Goal: Transaction & Acquisition: Purchase product/service

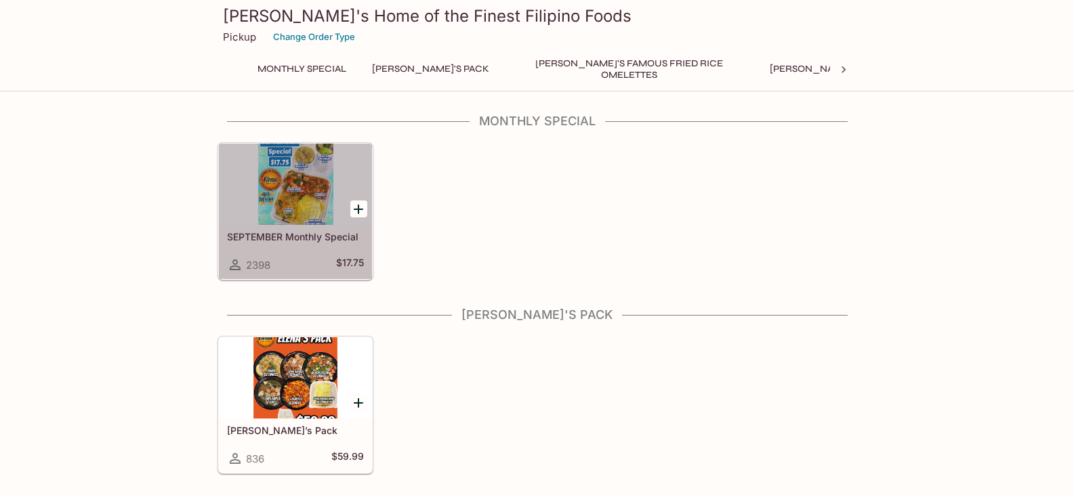
click at [302, 236] on h5 "SEPTEMBER Monthly Special" at bounding box center [295, 237] width 137 height 12
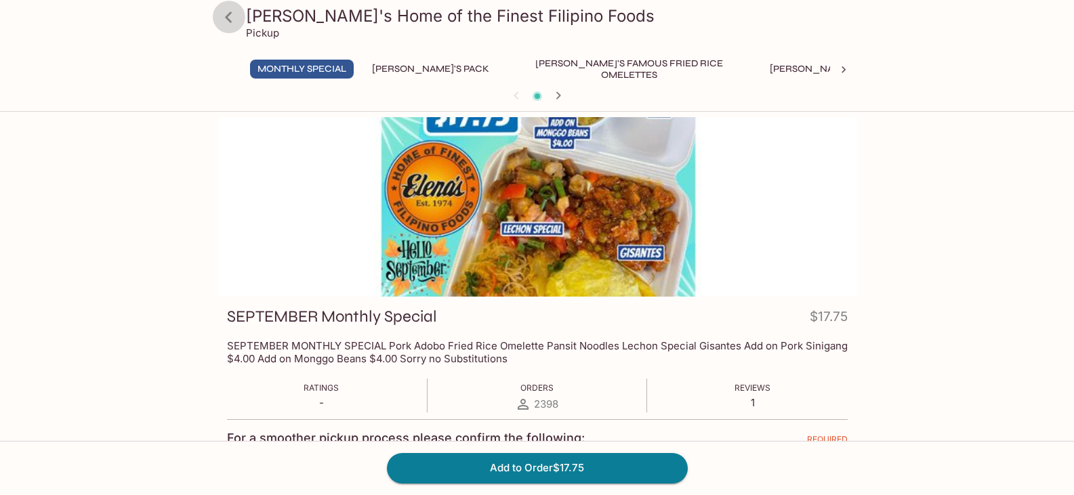
click at [230, 20] on icon at bounding box center [228, 17] width 7 height 11
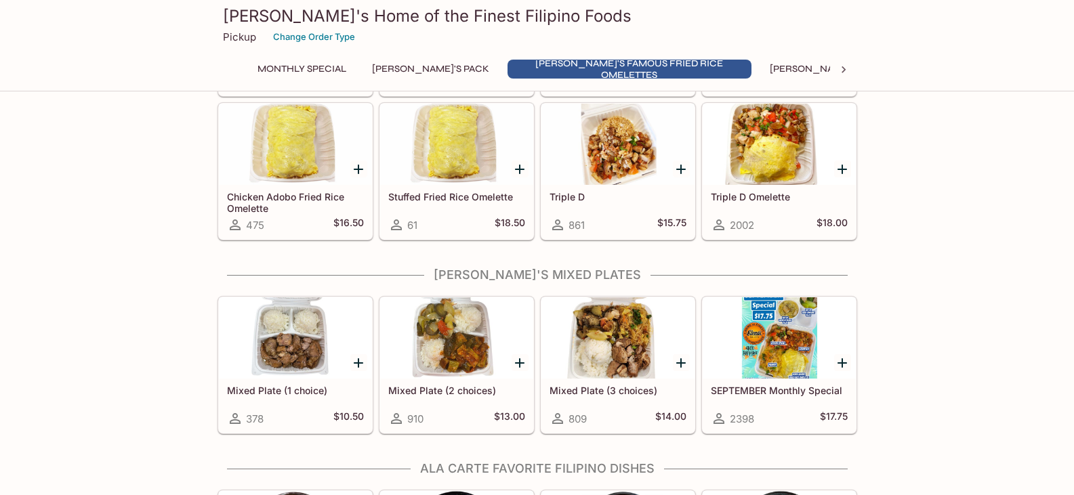
scroll to position [610, 0]
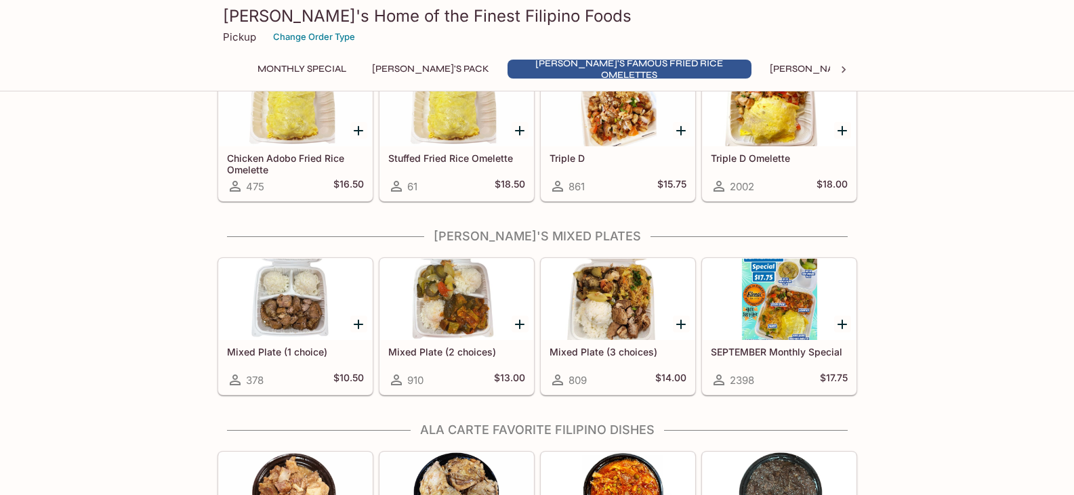
click at [489, 352] on h5 "Mixed Plate (2 choices)" at bounding box center [456, 352] width 137 height 12
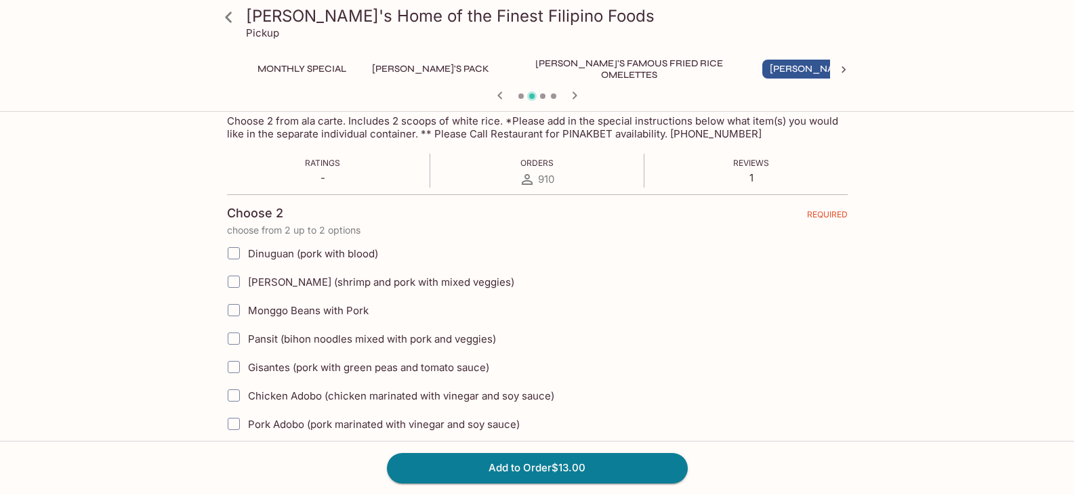
scroll to position [203, 0]
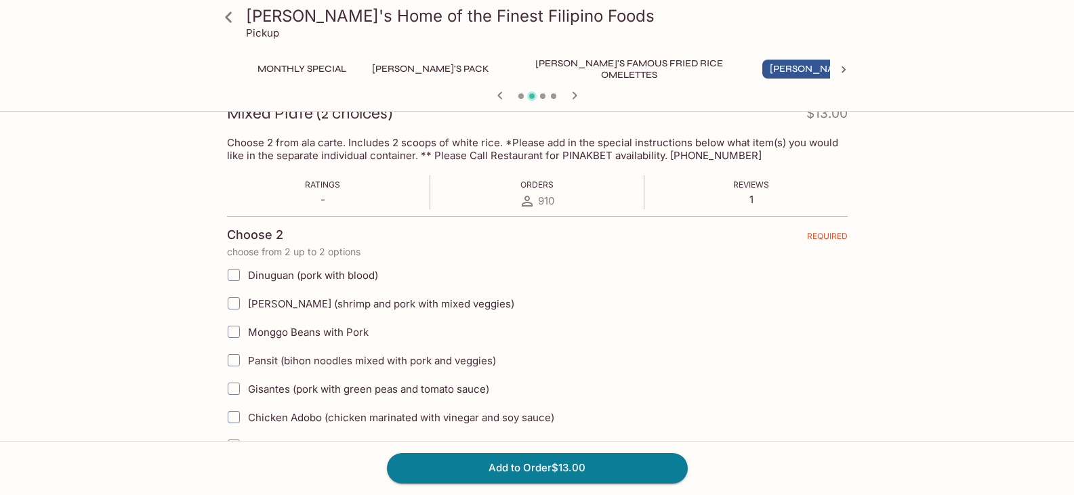
click at [308, 278] on span "Dinuguan (pork with blood)" at bounding box center [313, 275] width 130 height 13
click at [247, 278] on input "Dinuguan (pork with blood)" at bounding box center [233, 275] width 27 height 27
checkbox input "true"
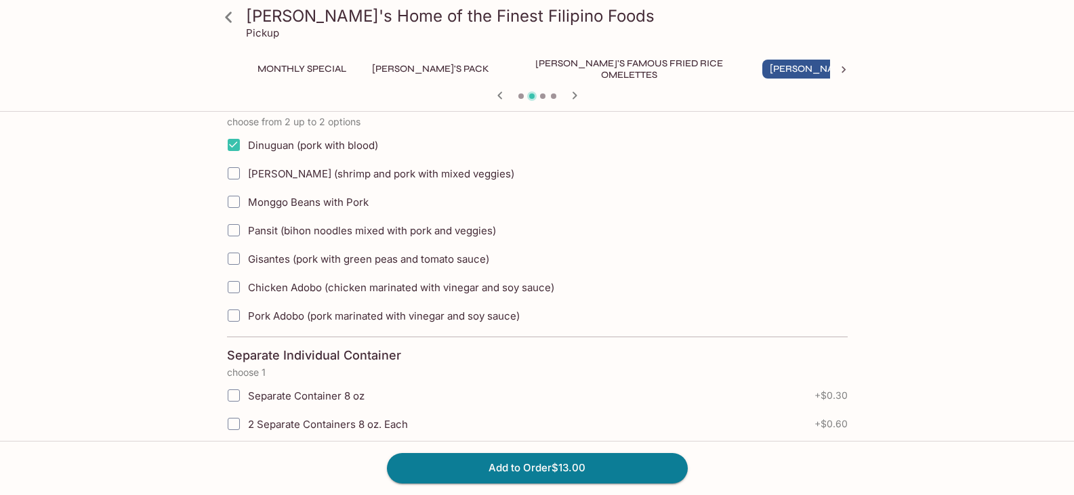
scroll to position [339, 0]
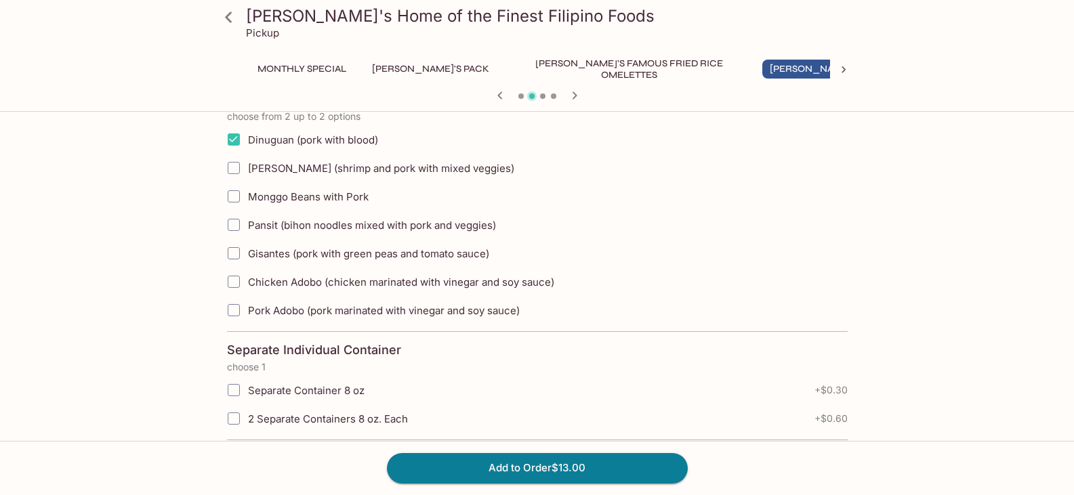
click at [271, 248] on span "Gisantes (pork with green peas and tomato sauce)" at bounding box center [368, 253] width 241 height 13
click at [247, 248] on input "Gisantes (pork with green peas and tomato sauce)" at bounding box center [233, 253] width 27 height 27
checkbox input "true"
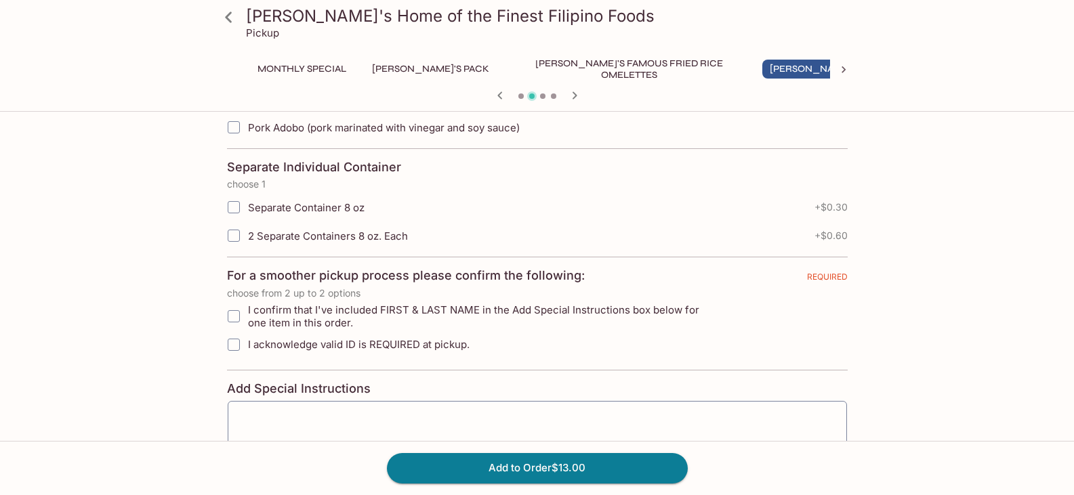
scroll to position [542, 0]
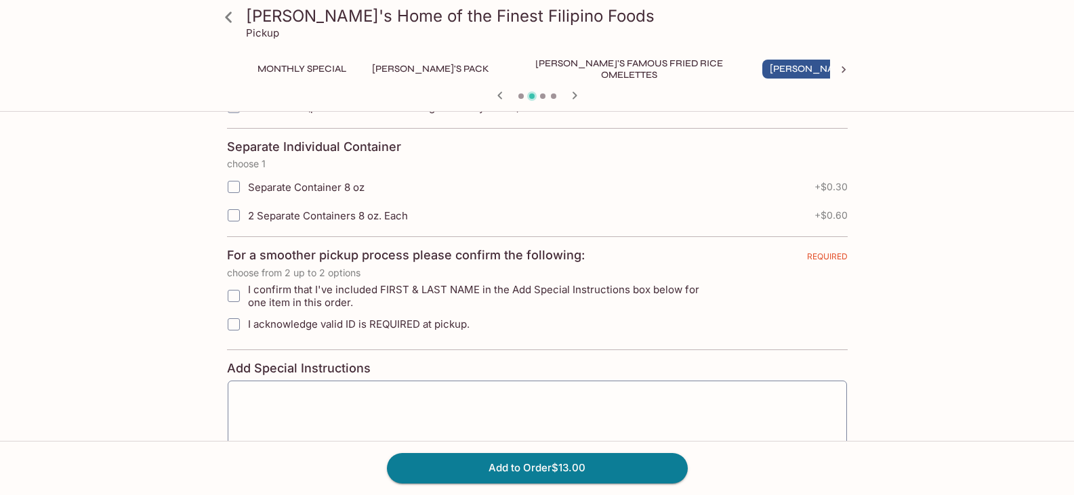
click at [275, 294] on span "I confirm that I've included FIRST & LAST NAME in the Add Special Instructions …" at bounding box center [483, 296] width 470 height 26
click at [247, 294] on input "I confirm that I've included FIRST & LAST NAME in the Add Special Instructions …" at bounding box center [233, 296] width 27 height 27
checkbox input "true"
click at [274, 323] on span "I acknowledge valid ID is REQUIRED at pickup." at bounding box center [359, 324] width 222 height 13
click at [247, 323] on input "I acknowledge valid ID is REQUIRED at pickup." at bounding box center [233, 324] width 27 height 27
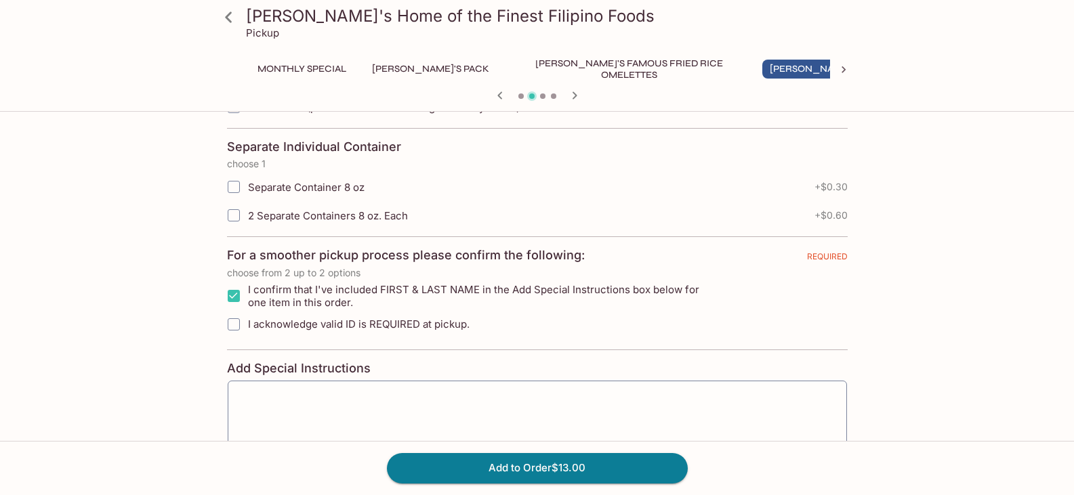
checkbox input "true"
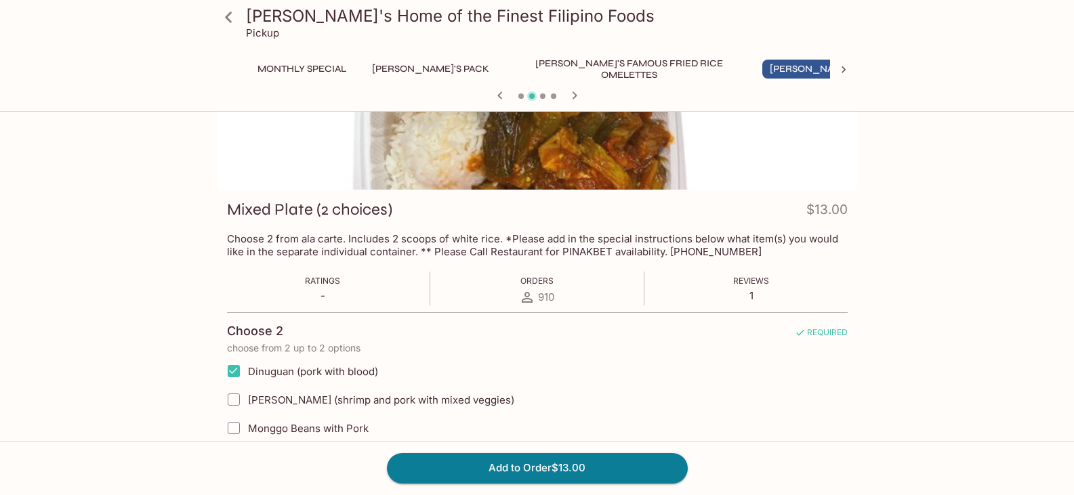
scroll to position [0, 0]
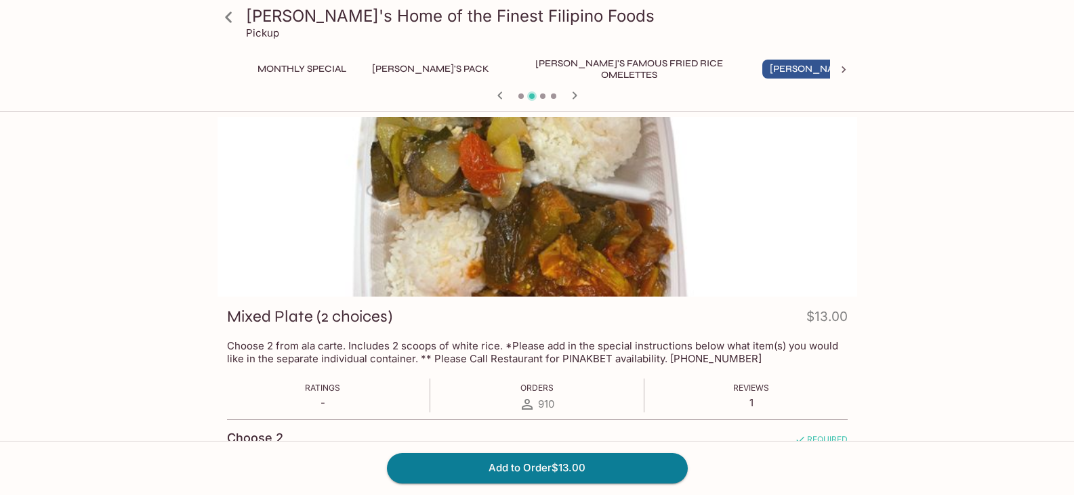
click at [579, 91] on icon "button" at bounding box center [575, 95] width 16 height 16
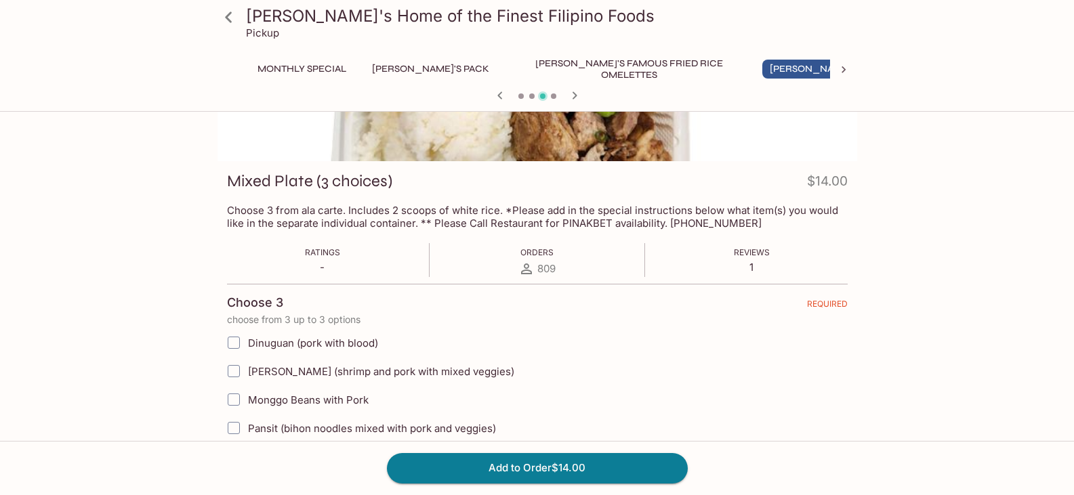
scroll to position [203, 0]
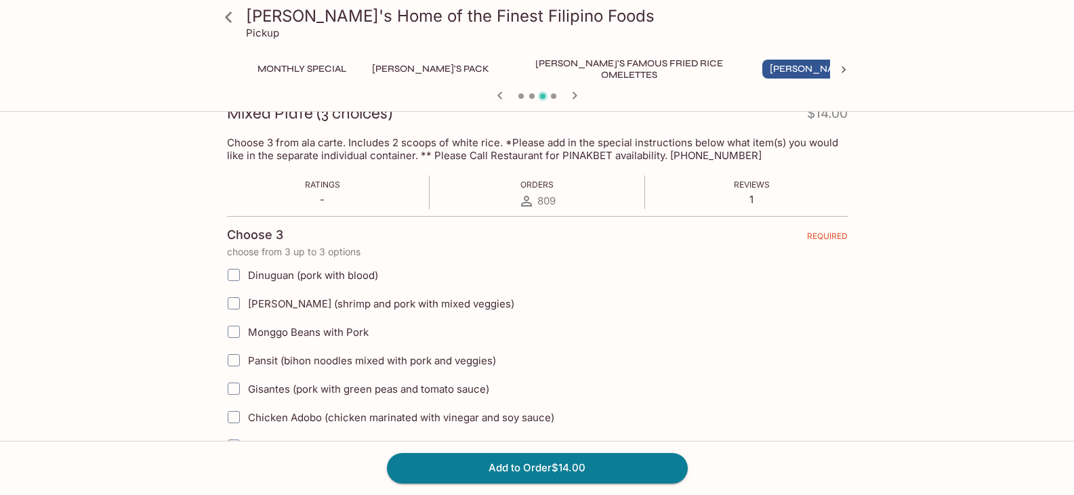
click at [350, 275] on span "Dinuguan (pork with blood)" at bounding box center [313, 275] width 130 height 13
click at [247, 275] on input "Dinuguan (pork with blood)" at bounding box center [233, 275] width 27 height 27
checkbox input "true"
click at [341, 331] on span "Monggo Beans with Pork" at bounding box center [308, 332] width 121 height 13
click at [247, 331] on input "Monggo Beans with Pork" at bounding box center [233, 331] width 27 height 27
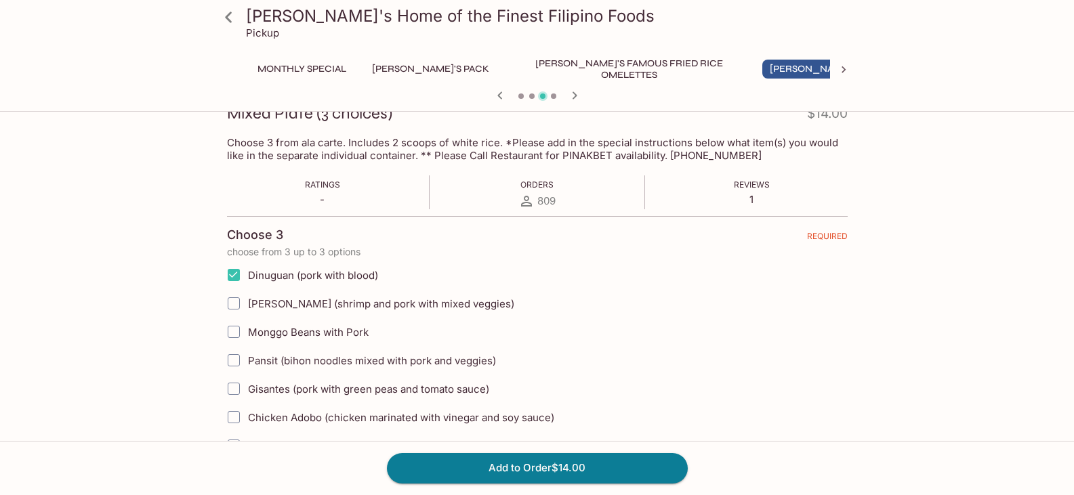
checkbox input "true"
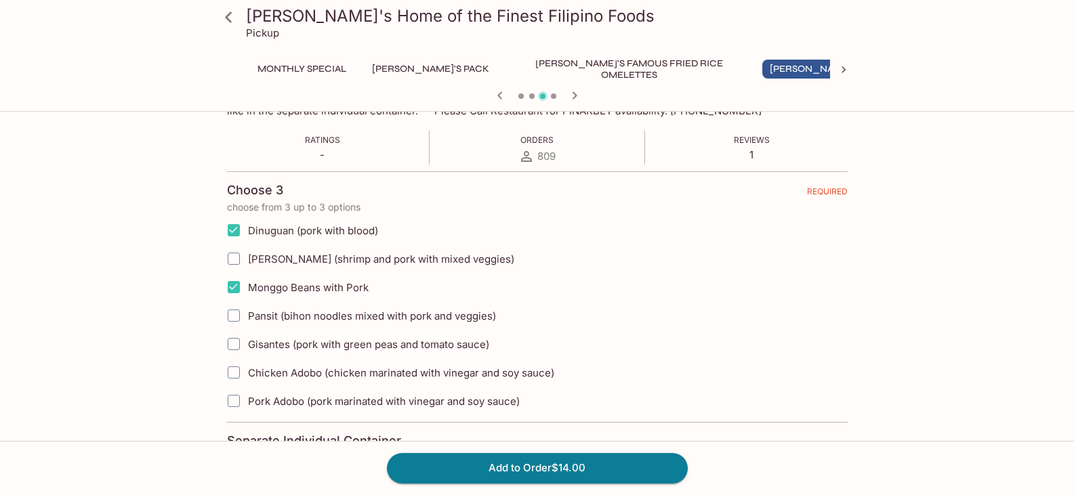
scroll to position [271, 0]
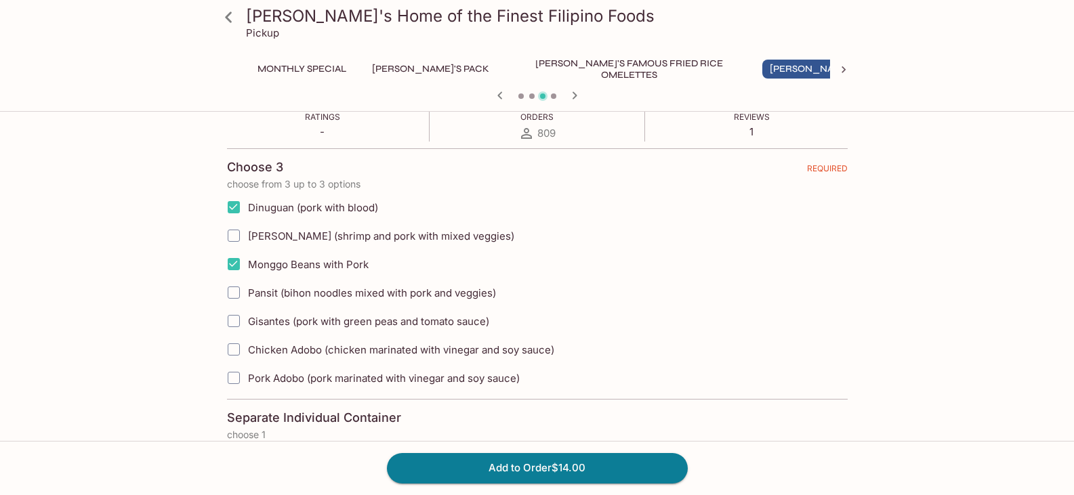
click at [333, 323] on span "Gisantes (pork with green peas and tomato sauce)" at bounding box center [368, 321] width 241 height 13
click at [247, 323] on input "Gisantes (pork with green peas and tomato sauce)" at bounding box center [233, 321] width 27 height 27
checkbox input "true"
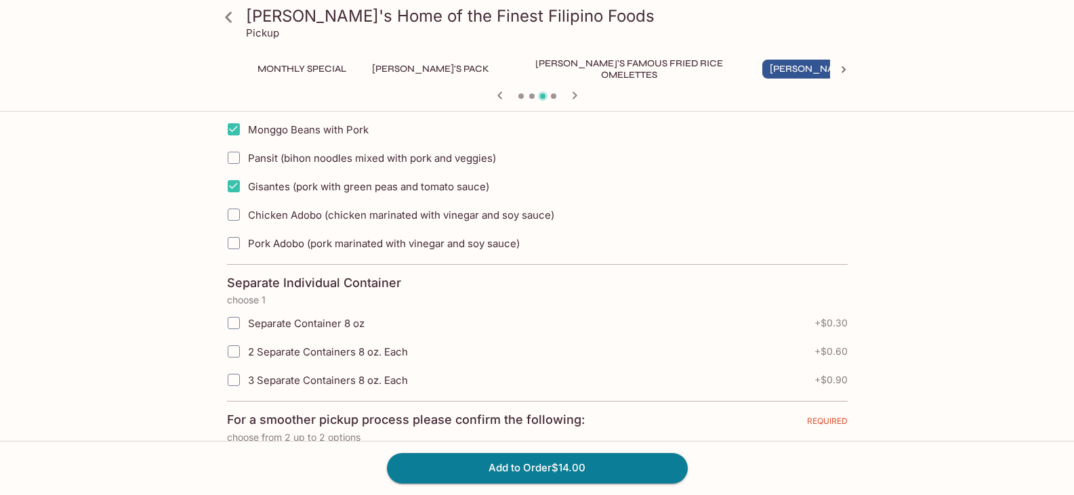
scroll to position [407, 0]
click at [316, 325] on span "Separate Container 8 oz" at bounding box center [306, 322] width 117 height 13
click at [247, 325] on input "Separate Container 8 oz" at bounding box center [233, 322] width 27 height 27
checkbox input "true"
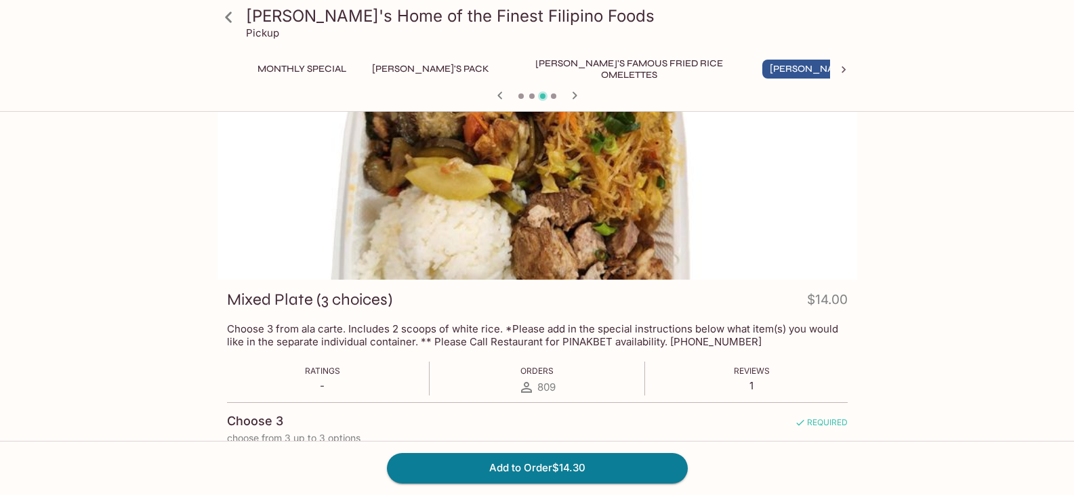
scroll to position [0, 0]
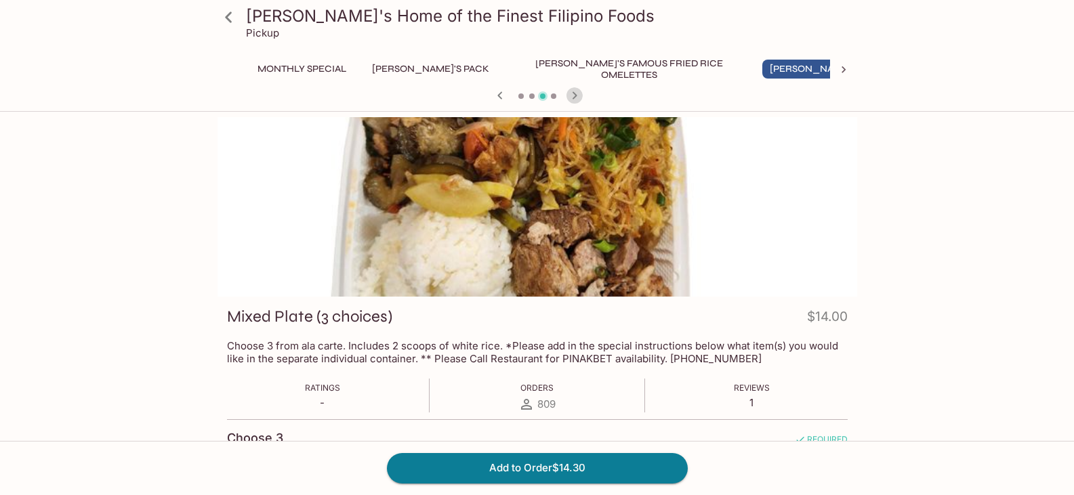
click at [575, 97] on icon "button" at bounding box center [574, 94] width 5 height 7
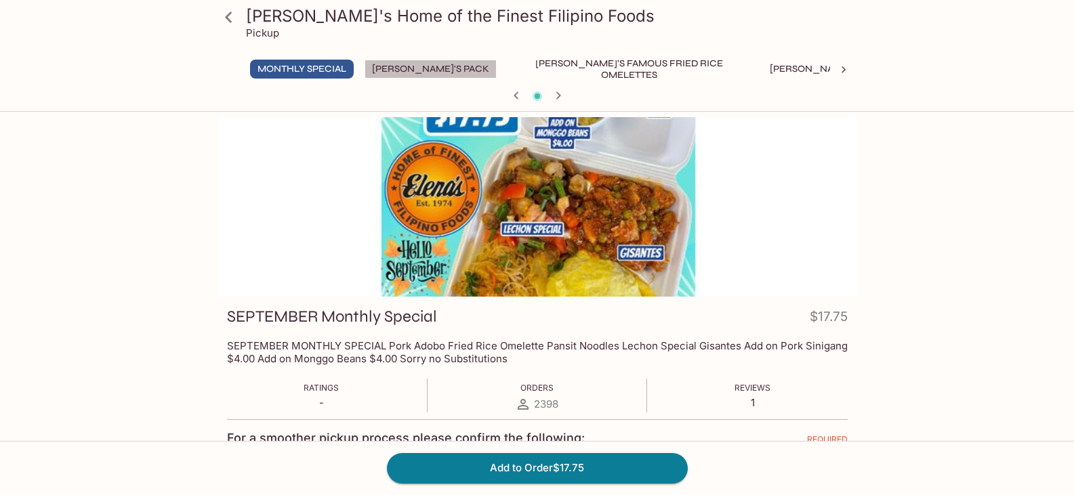
click at [440, 66] on button "[PERSON_NAME]'s Pack" at bounding box center [431, 69] width 132 height 19
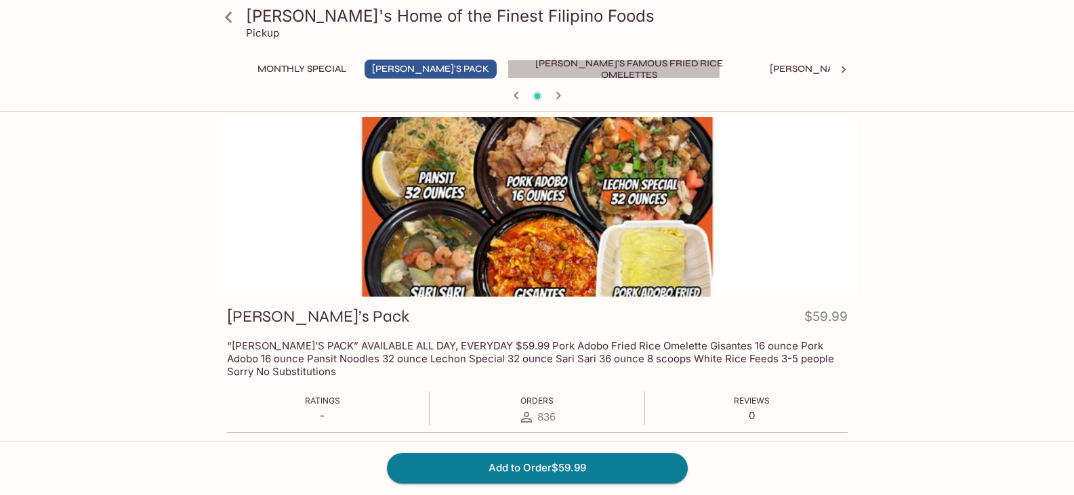
click at [508, 69] on button "[PERSON_NAME]'s Famous Fried Rice Omelettes" at bounding box center [630, 69] width 244 height 19
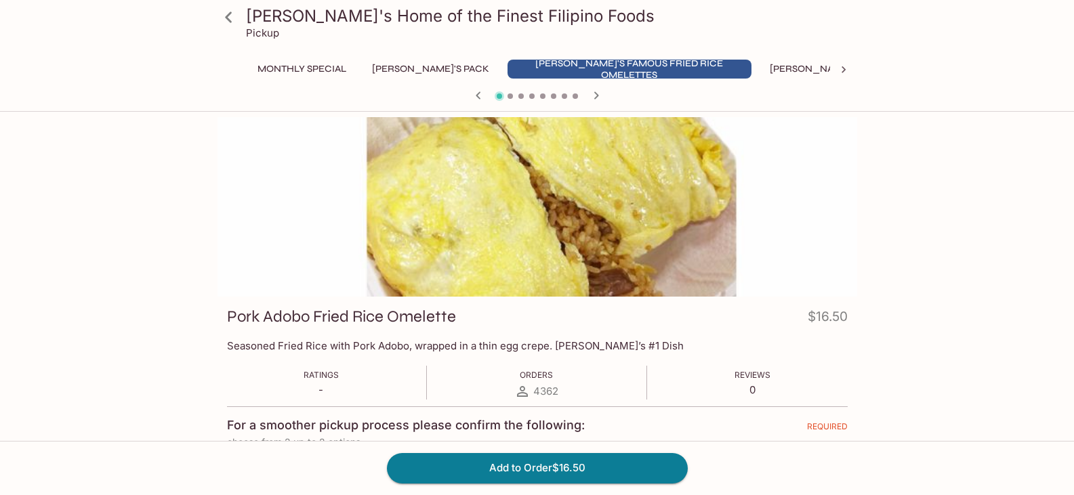
click at [762, 72] on button "[PERSON_NAME]'s Mixed Plates" at bounding box center [848, 69] width 173 height 19
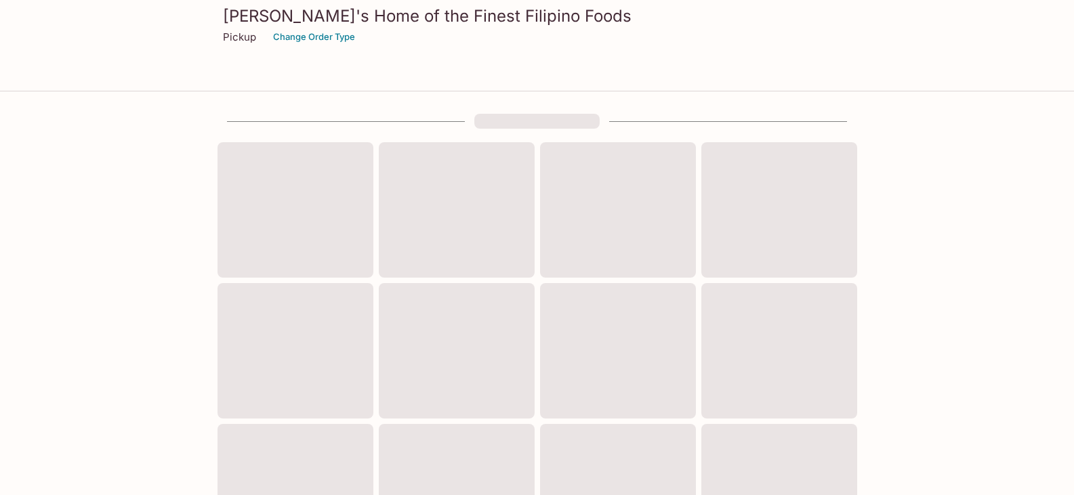
scroll to position [487, 0]
